Goal: Task Accomplishment & Management: Manage account settings

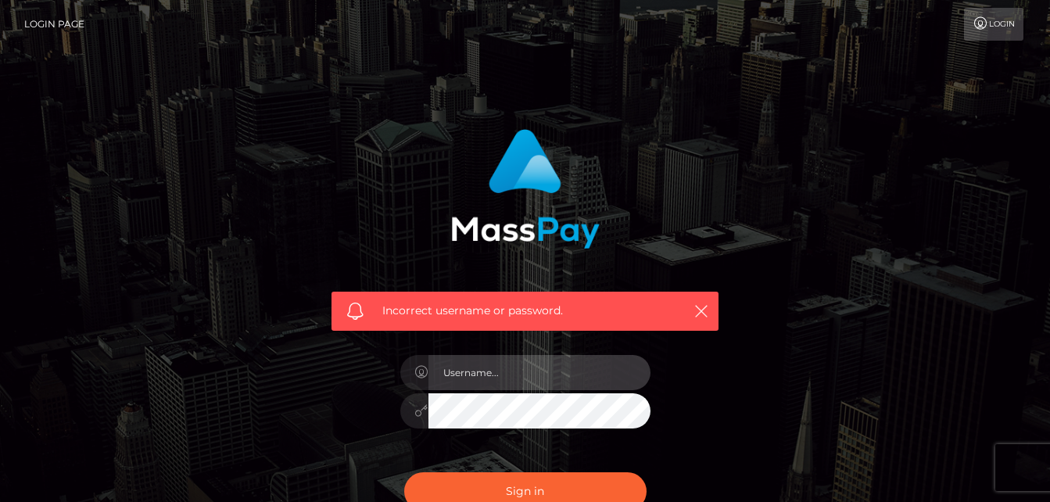
click at [593, 383] on input "text" at bounding box center [540, 372] width 222 height 35
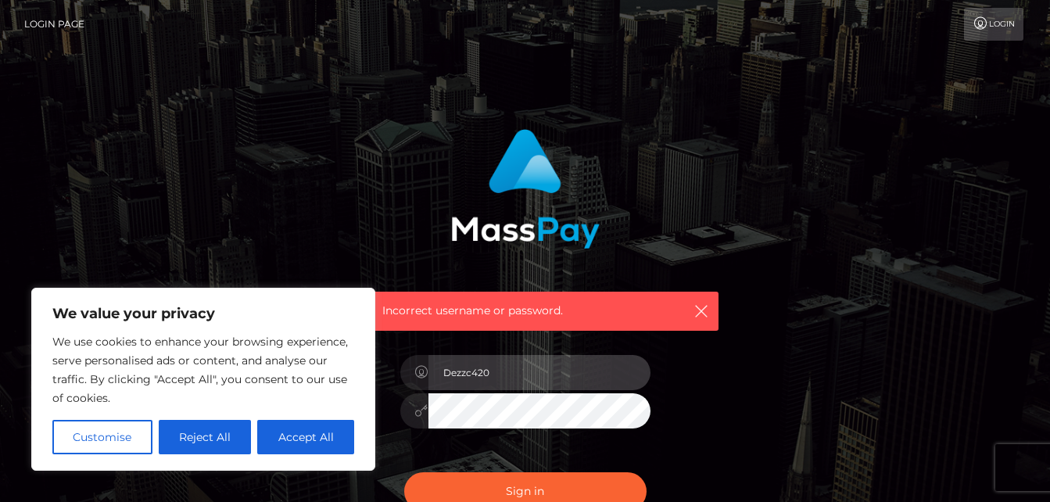
type input "Dezzc420"
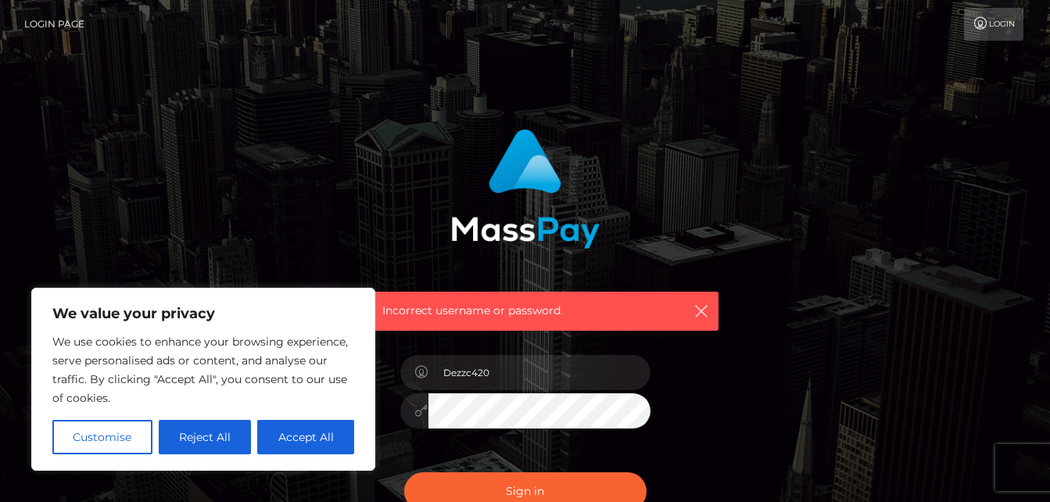
click at [712, 372] on div "Incorrect username or password. Dezzc420" at bounding box center [525, 334] width 411 height 434
click at [536, 482] on button "Sign in" at bounding box center [525, 491] width 242 height 38
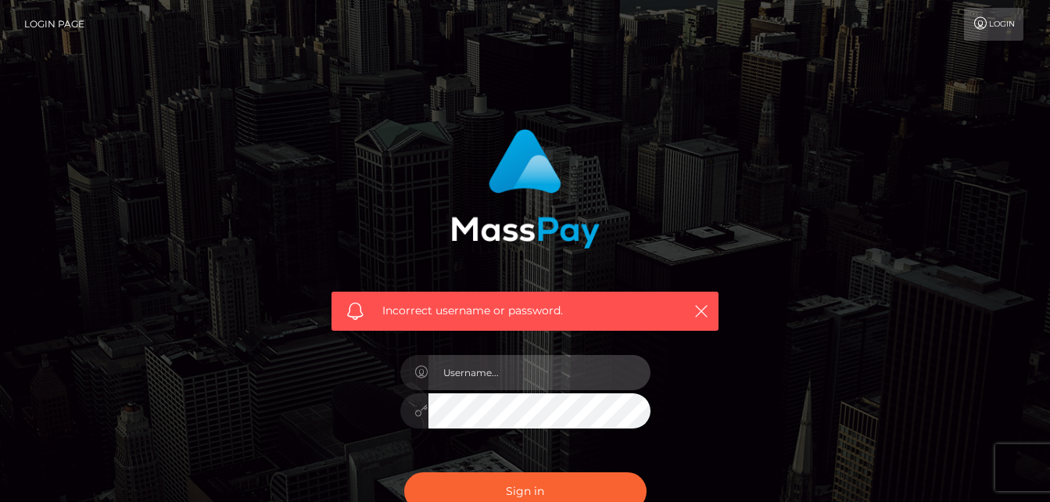
click at [589, 378] on input "text" at bounding box center [540, 372] width 222 height 35
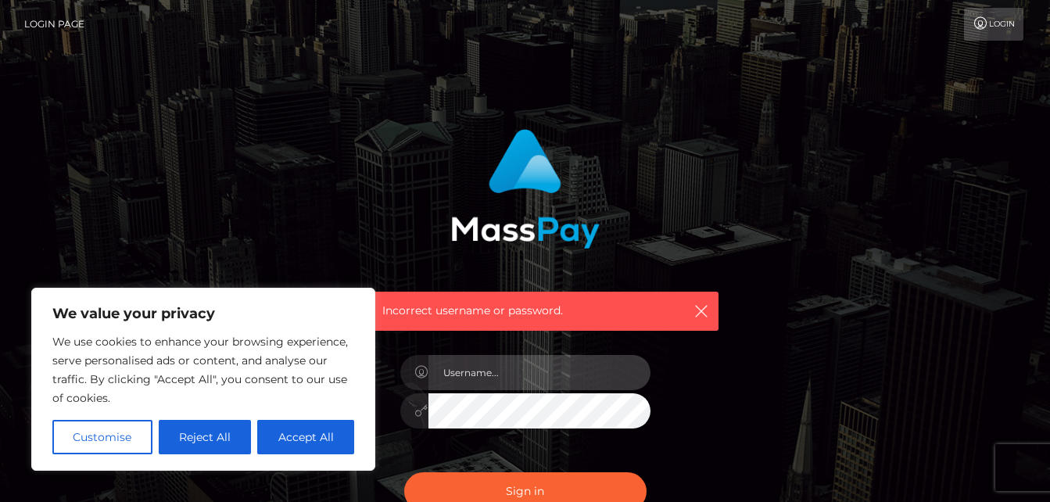
type input "Dezzc420@icloud.com"
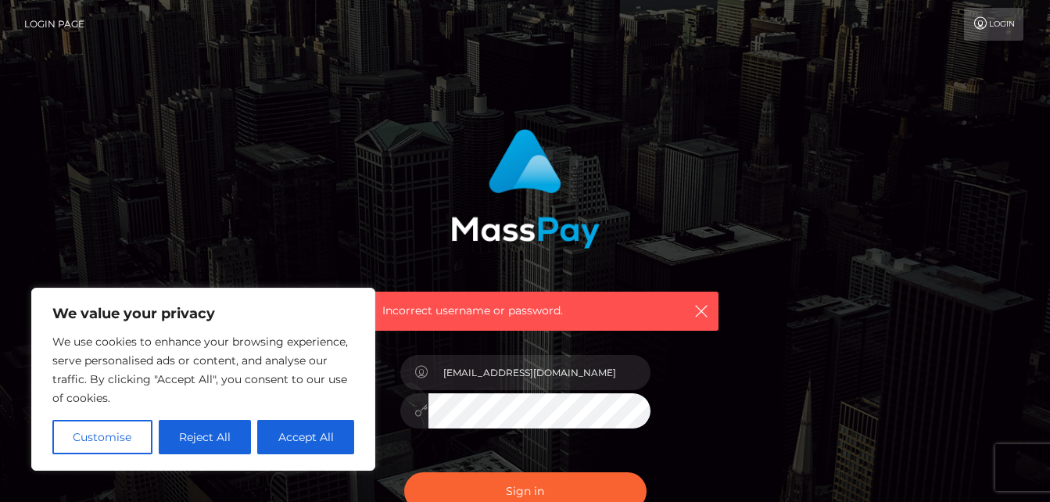
click at [404, 472] on button "Sign in" at bounding box center [525, 491] width 242 height 38
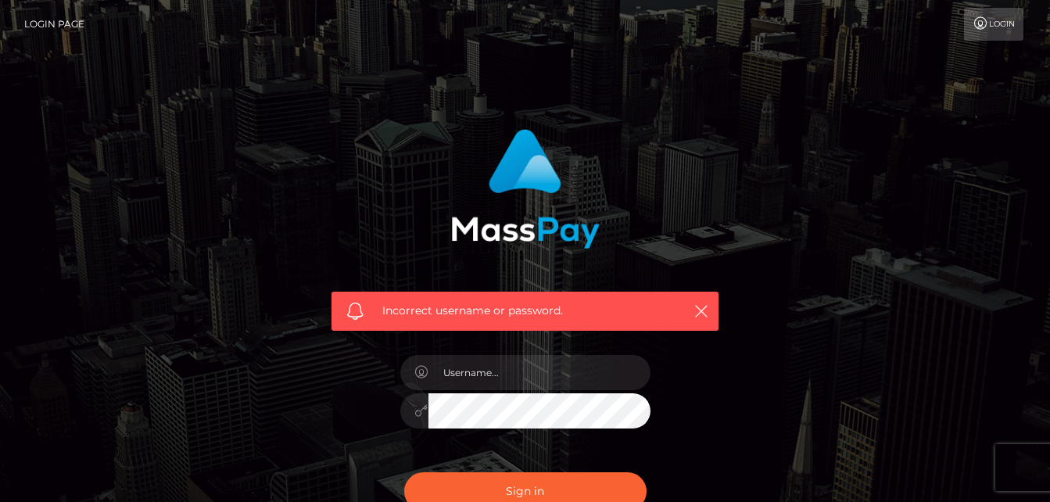
click at [570, 368] on div at bounding box center [526, 403] width 274 height 120
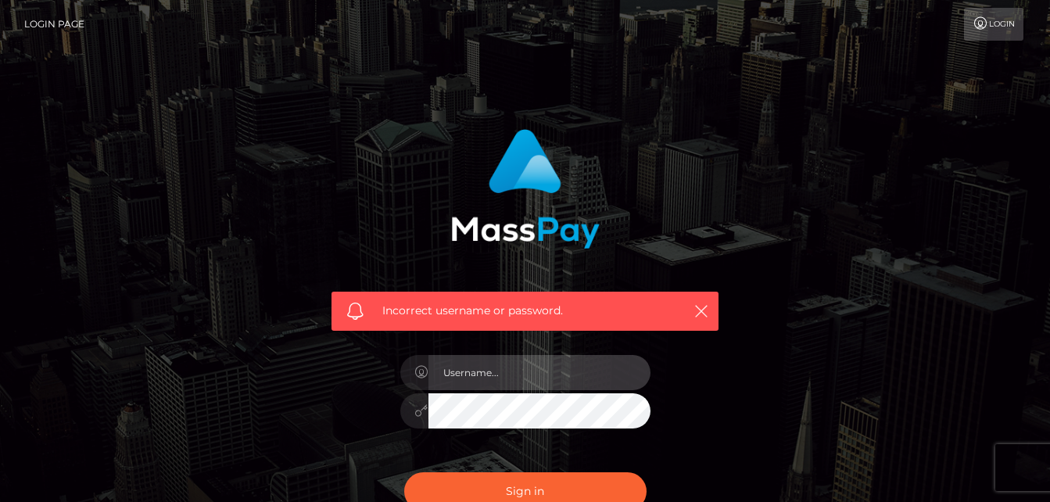
click at [570, 368] on input "text" at bounding box center [540, 372] width 222 height 35
type input "Dezzc420@icloud.com"
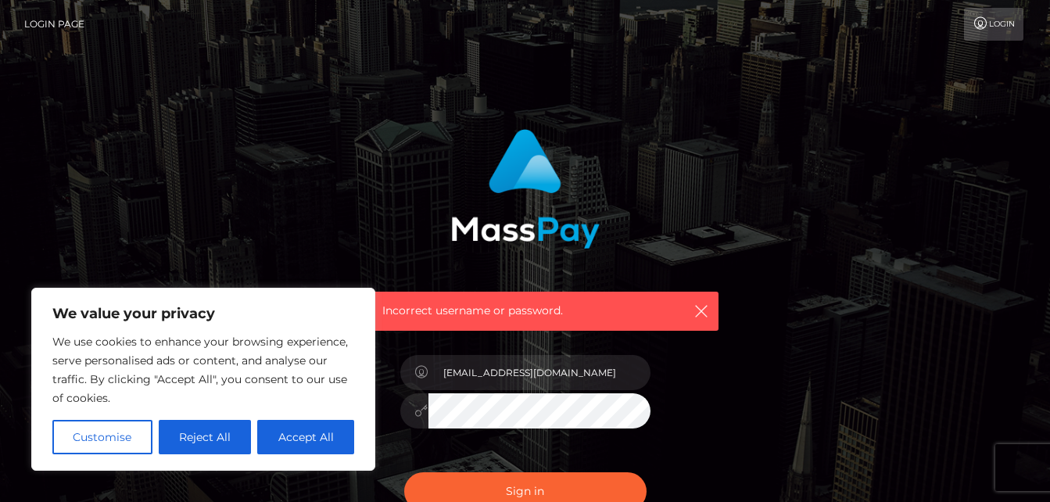
click at [404, 472] on button "Sign in" at bounding box center [525, 491] width 242 height 38
click at [320, 443] on button "Accept All" at bounding box center [305, 437] width 97 height 34
checkbox input "true"
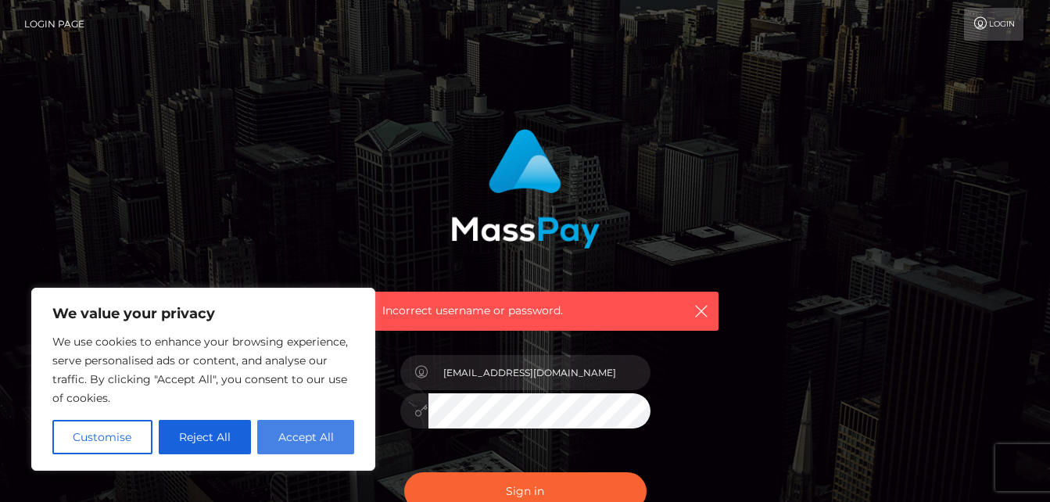
checkbox input "true"
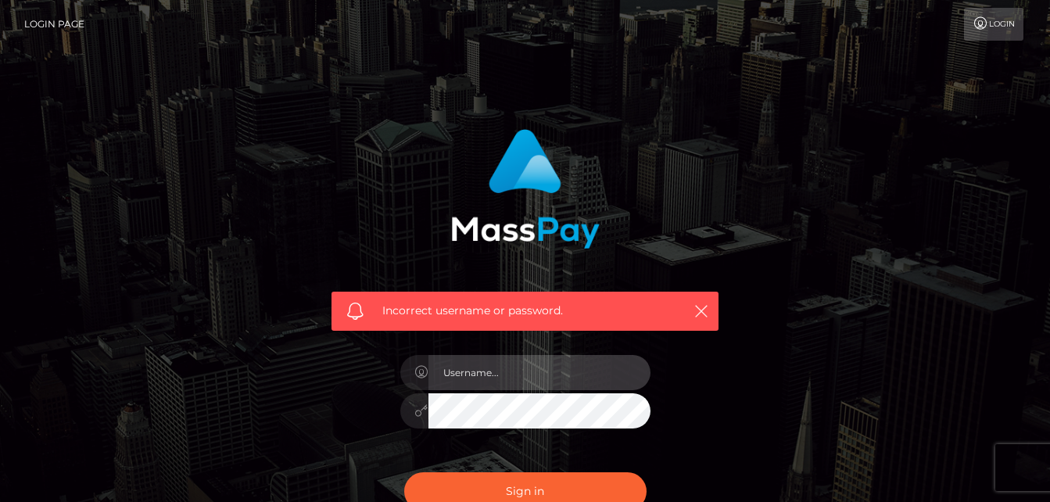
click at [551, 365] on input "text" at bounding box center [540, 372] width 222 height 35
type input "Dezzc420@icloud.com"
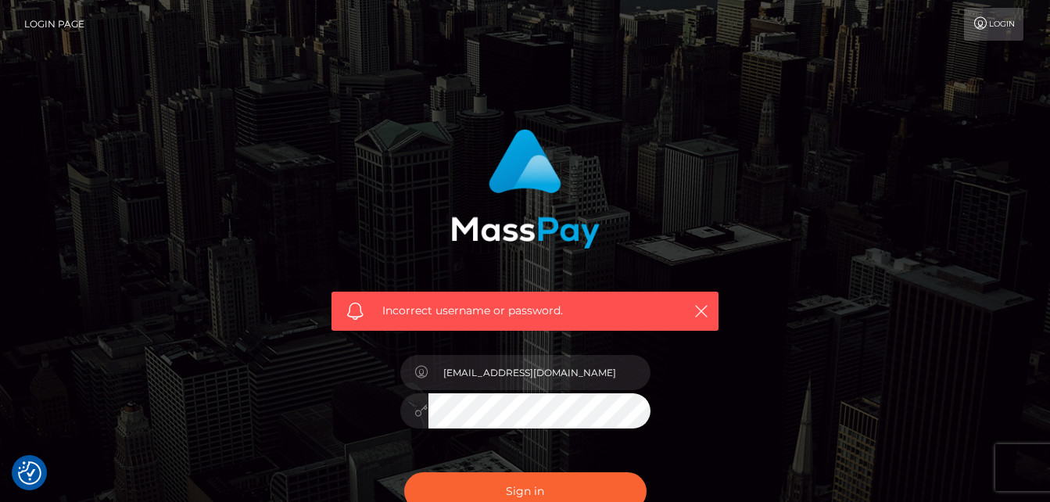
click at [404, 472] on button "Sign in" at bounding box center [525, 491] width 242 height 38
click at [553, 386] on input "text" at bounding box center [540, 372] width 222 height 35
type input "[EMAIL_ADDRESS][DOMAIN_NAME]"
click at [404, 472] on button "Sign in" at bounding box center [525, 491] width 242 height 38
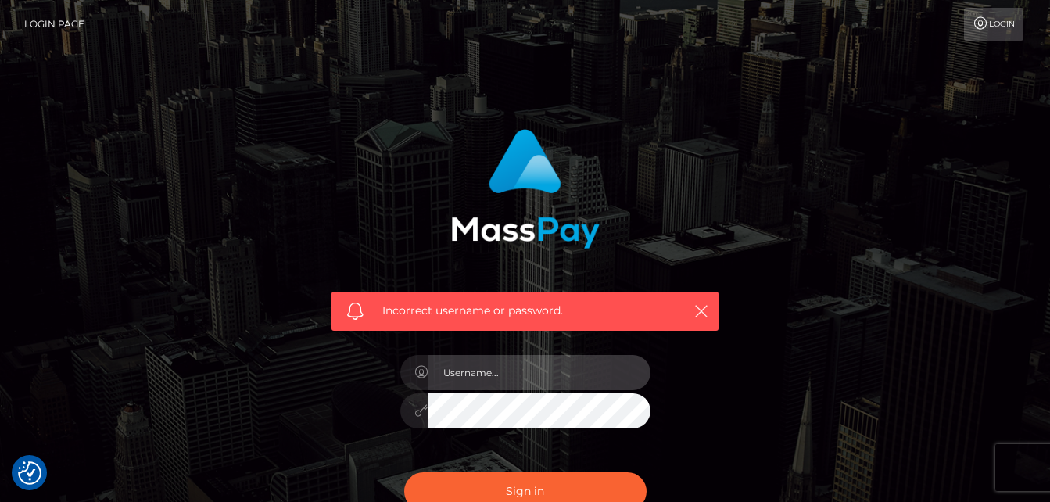
click at [484, 370] on input "text" at bounding box center [540, 372] width 222 height 35
type input "[EMAIL_ADDRESS][DOMAIN_NAME]"
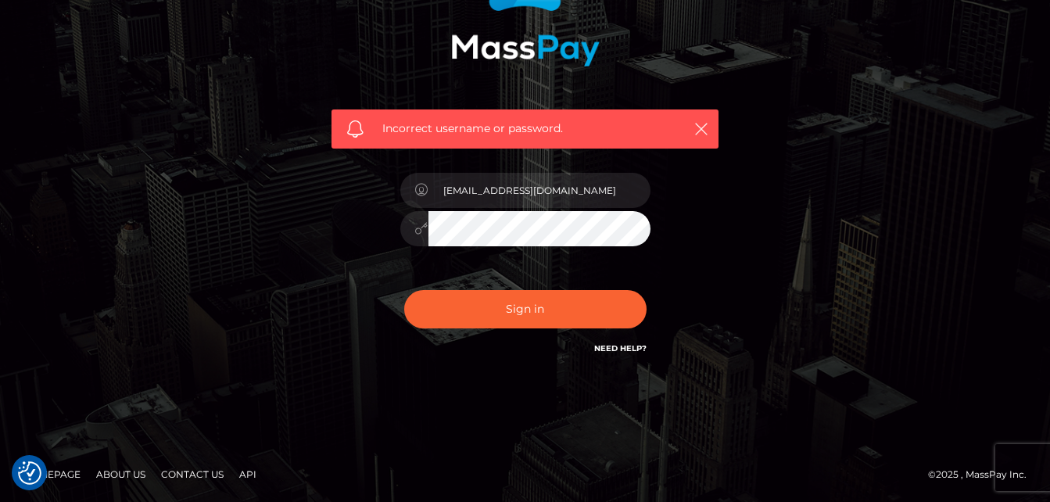
click at [404, 290] on button "Sign in" at bounding box center [525, 309] width 242 height 38
